Goal: Find specific page/section: Find specific page/section

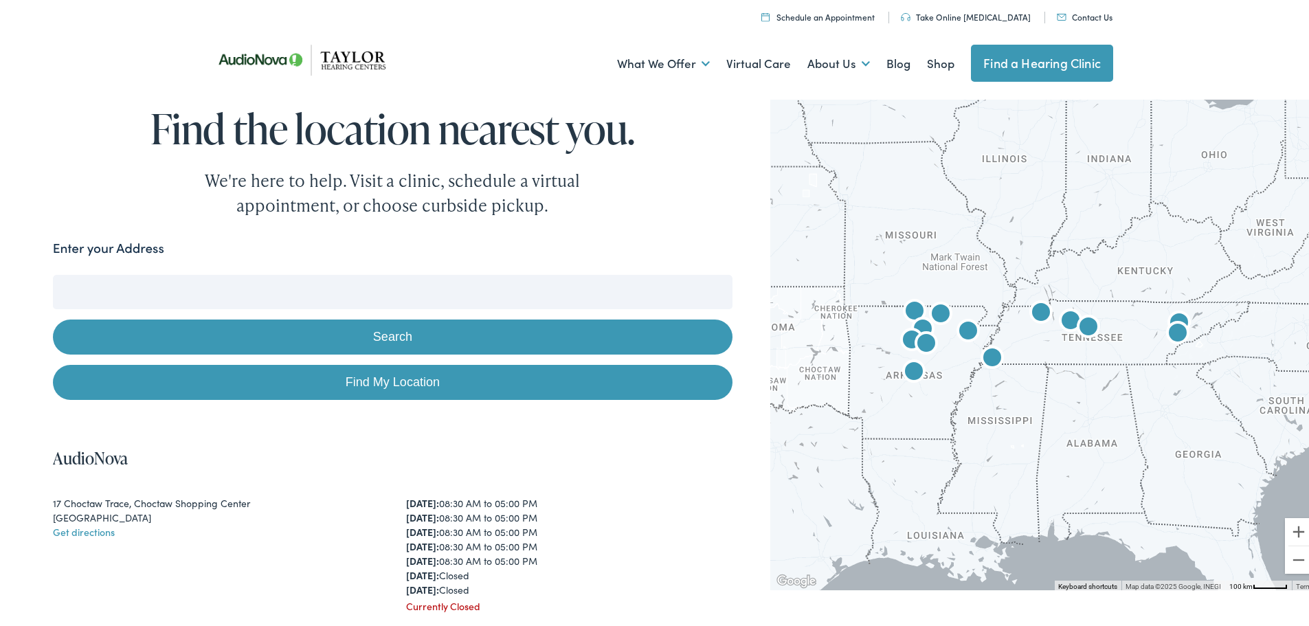
click at [100, 294] on input "Enter your Address" at bounding box center [392, 289] width 679 height 34
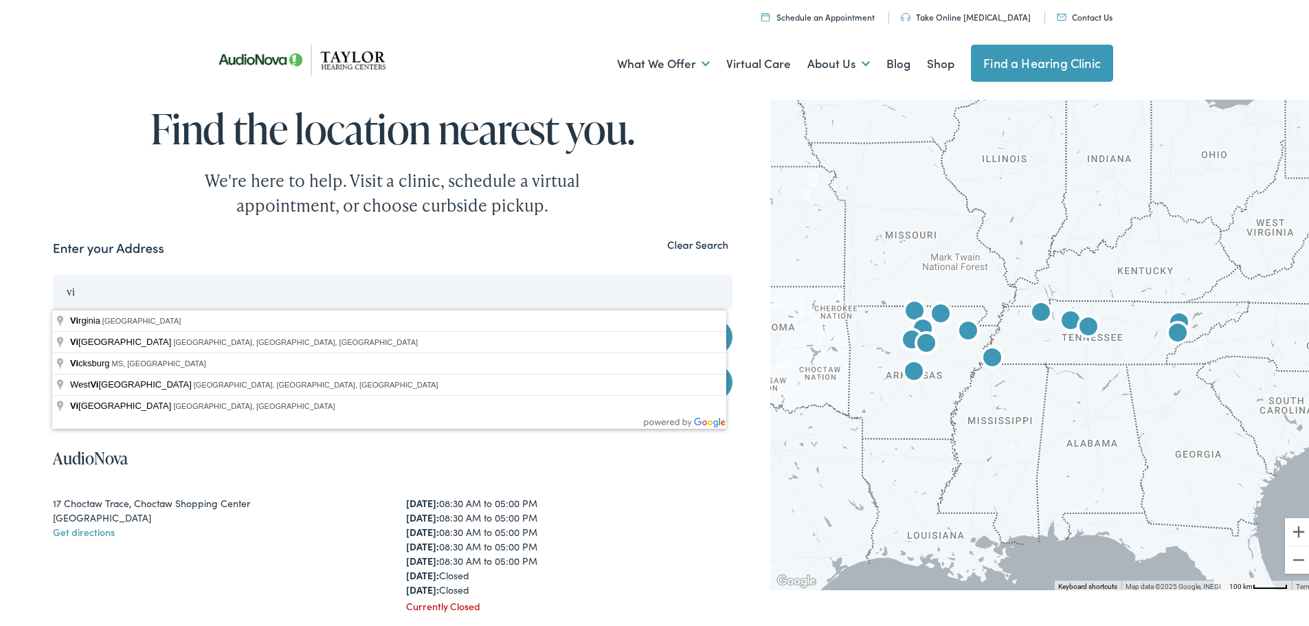
type input "v"
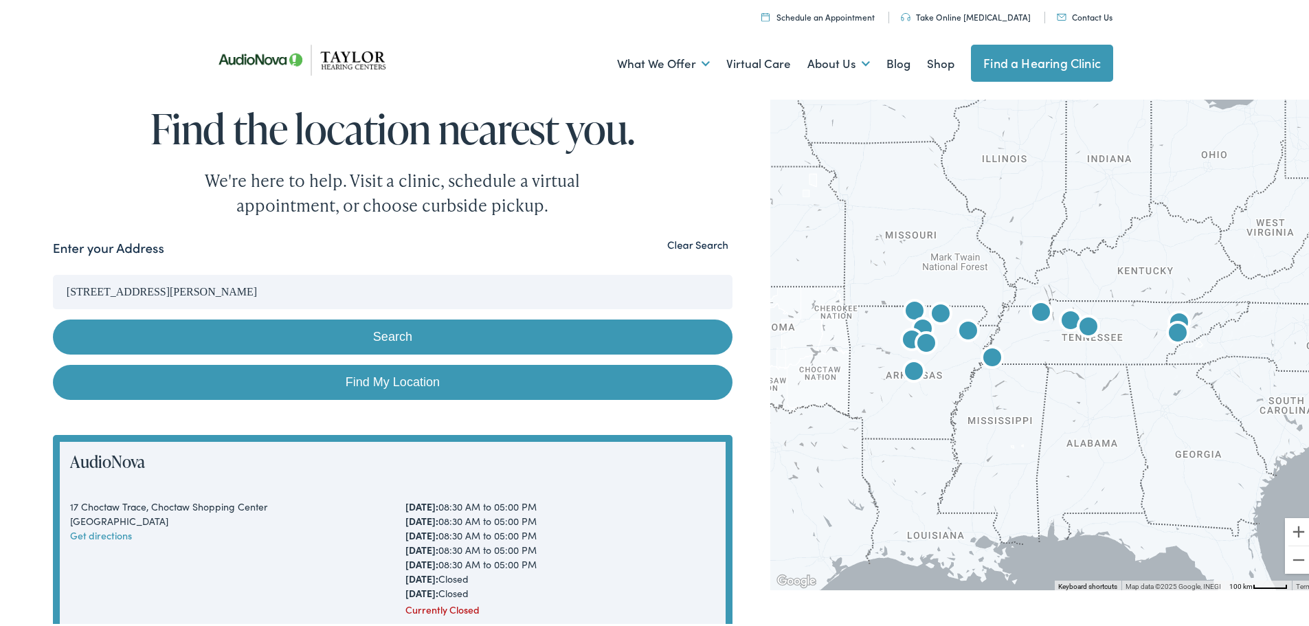
click at [396, 328] on button "Search" at bounding box center [392, 334] width 679 height 35
click at [386, 332] on button "Search" at bounding box center [392, 334] width 679 height 35
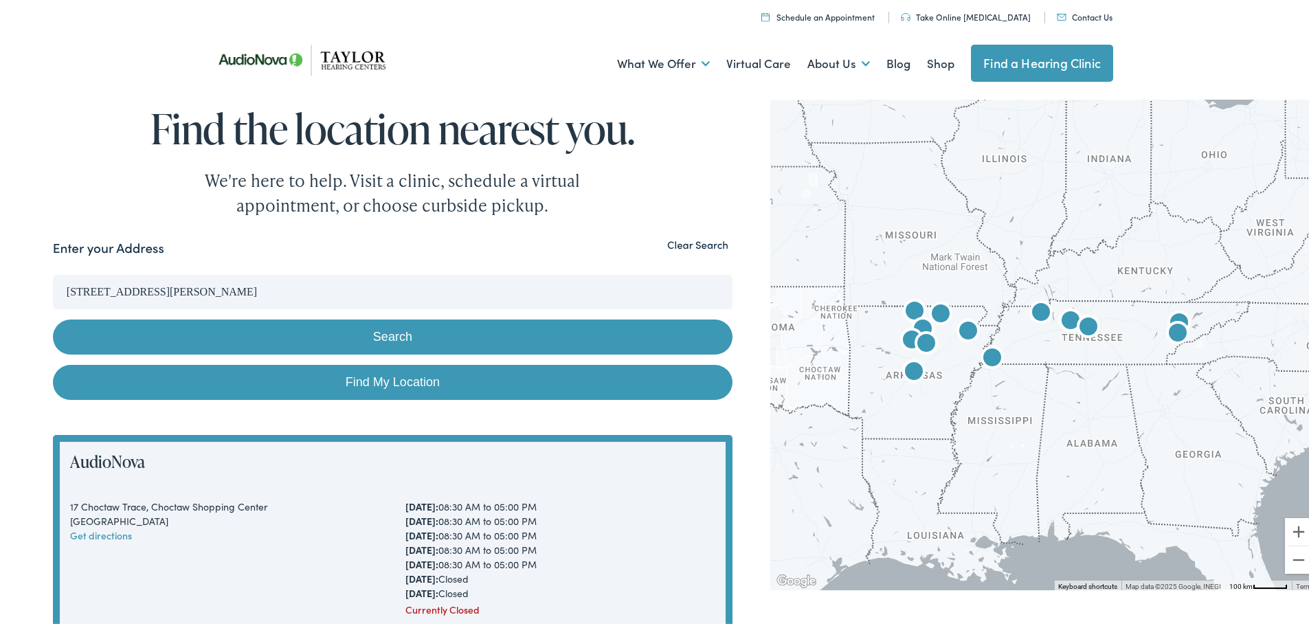
click at [378, 379] on link "Find My Location" at bounding box center [392, 379] width 679 height 35
type input "[GEOGRAPHIC_DATA], [US_STATE]"
click at [378, 379] on link "Find My Location" at bounding box center [392, 379] width 679 height 35
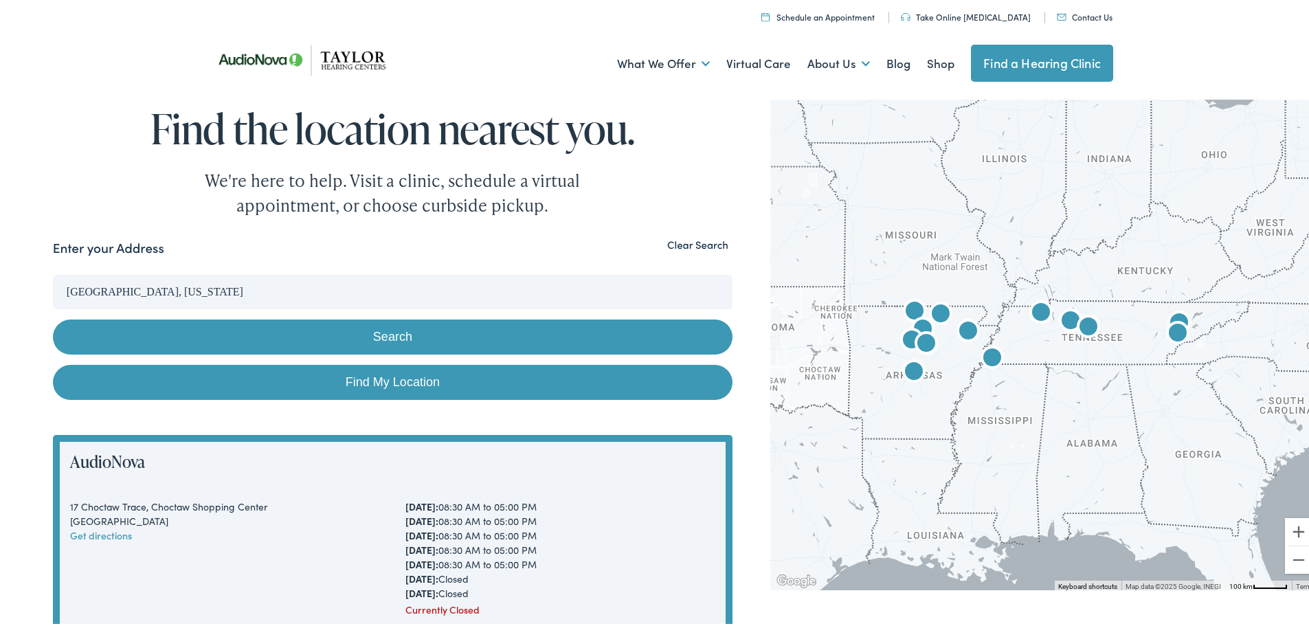
click at [378, 335] on button "Search" at bounding box center [392, 334] width 679 height 35
click at [981, 356] on img "AudioNova" at bounding box center [991, 356] width 33 height 33
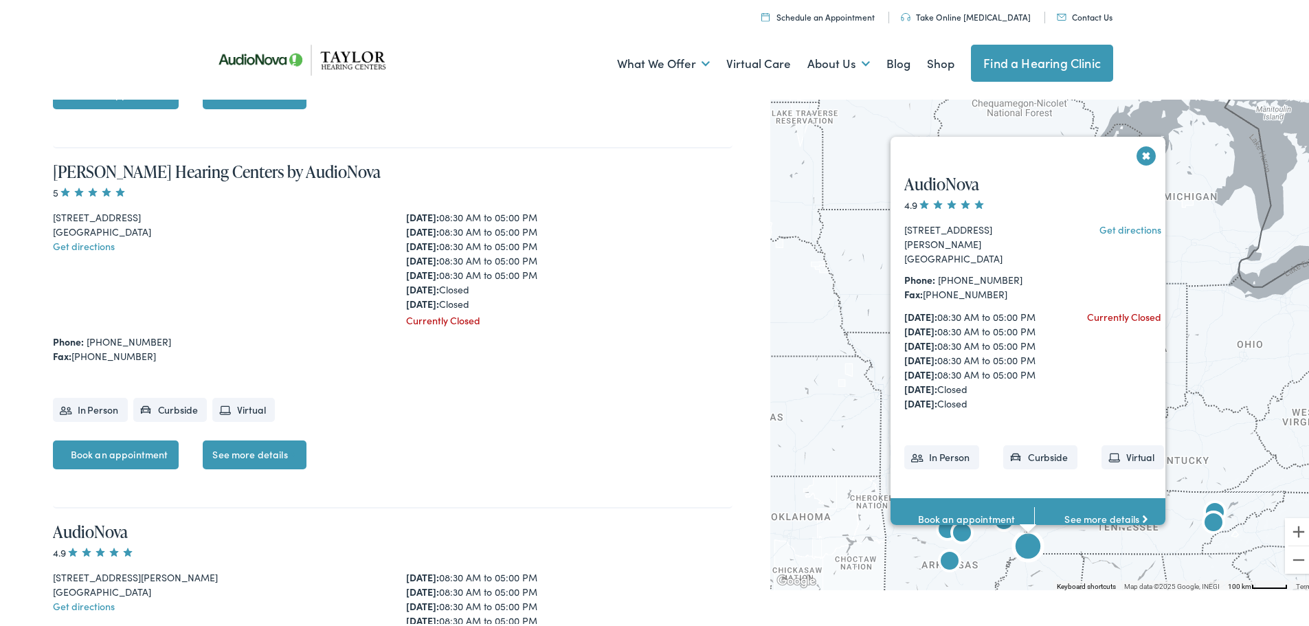
scroll to position [3538, 0]
